Goal: Transaction & Acquisition: Purchase product/service

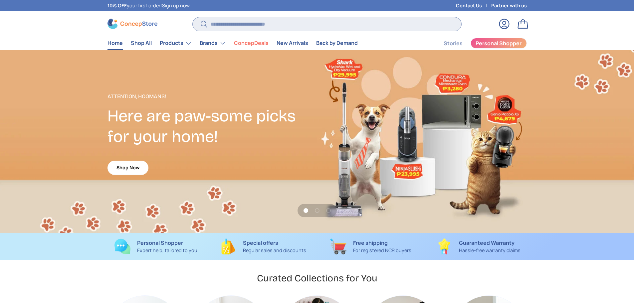
click at [238, 20] on input "Search" at bounding box center [327, 24] width 268 height 14
type input "**********"
click at [193, 17] on button "Search" at bounding box center [200, 25] width 15 height 16
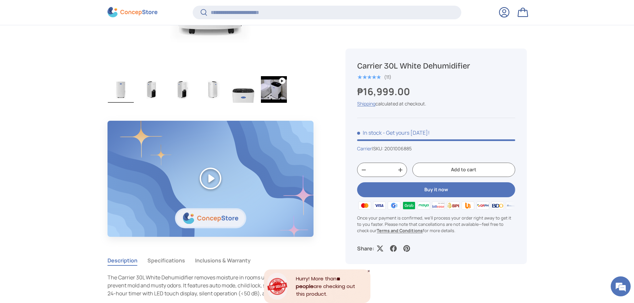
scroll to position [432, 0]
